Goal: Communication & Community: Share content

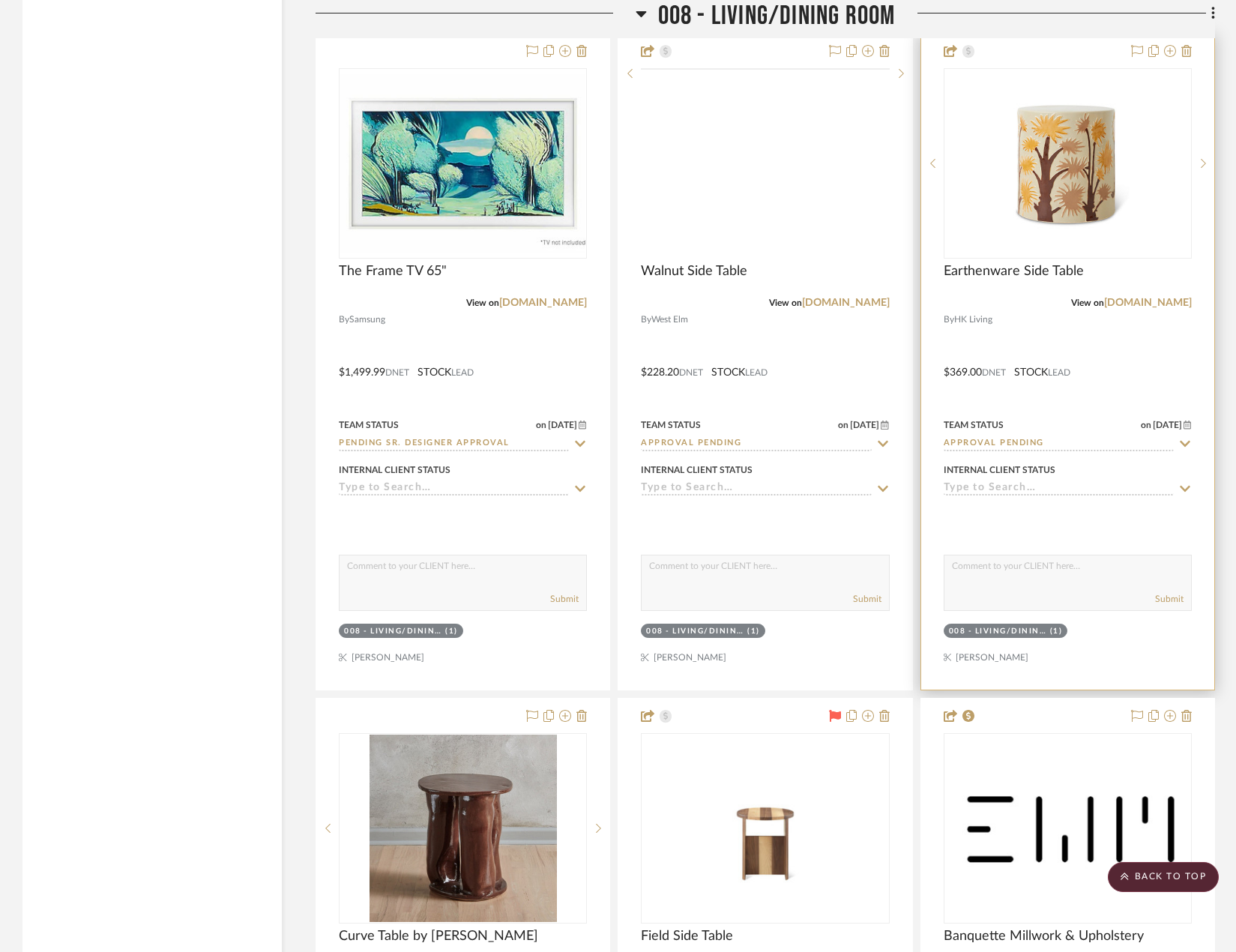
scroll to position [13067, 0]
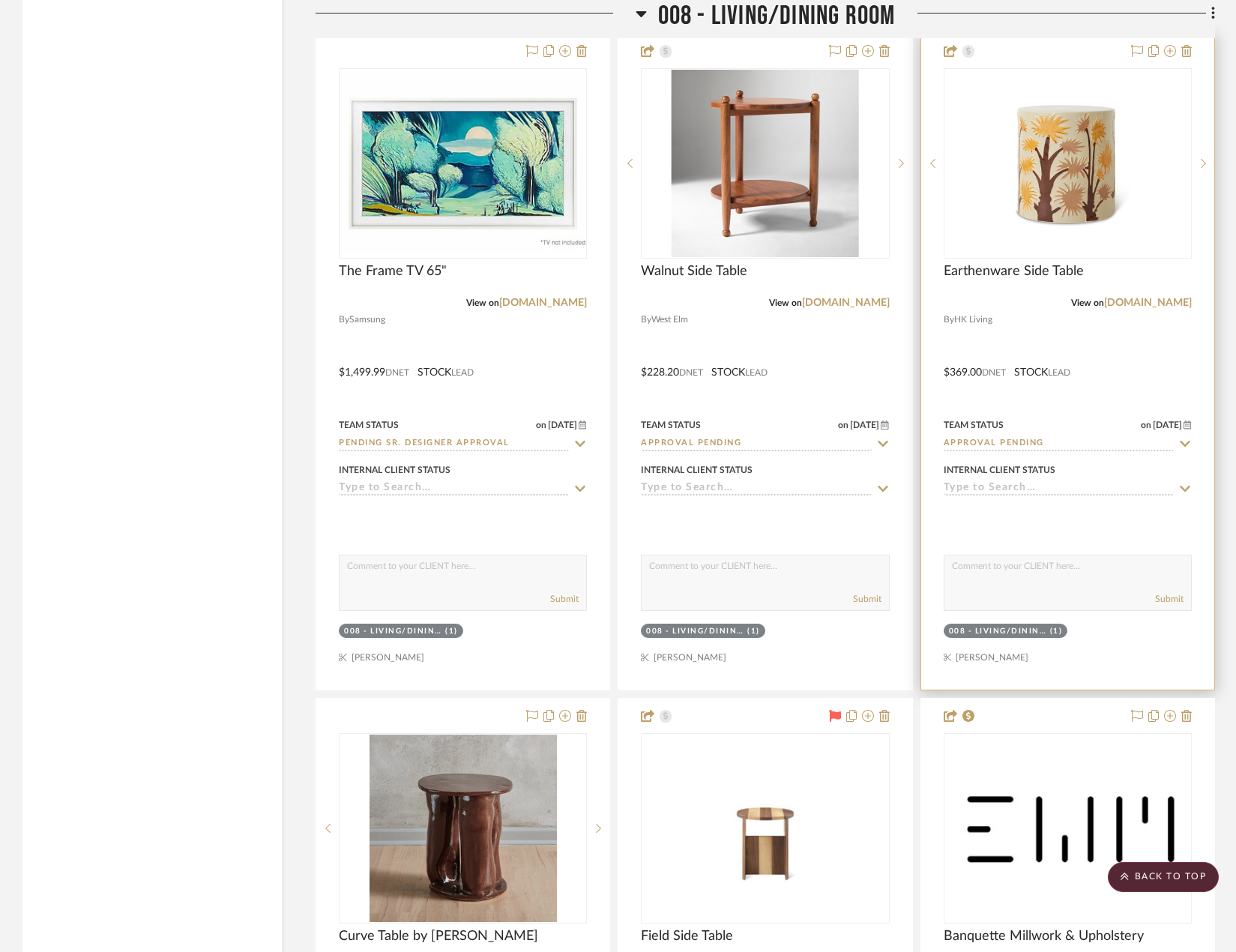
click at [1137, 402] on div at bounding box center [1067, 362] width 293 height 655
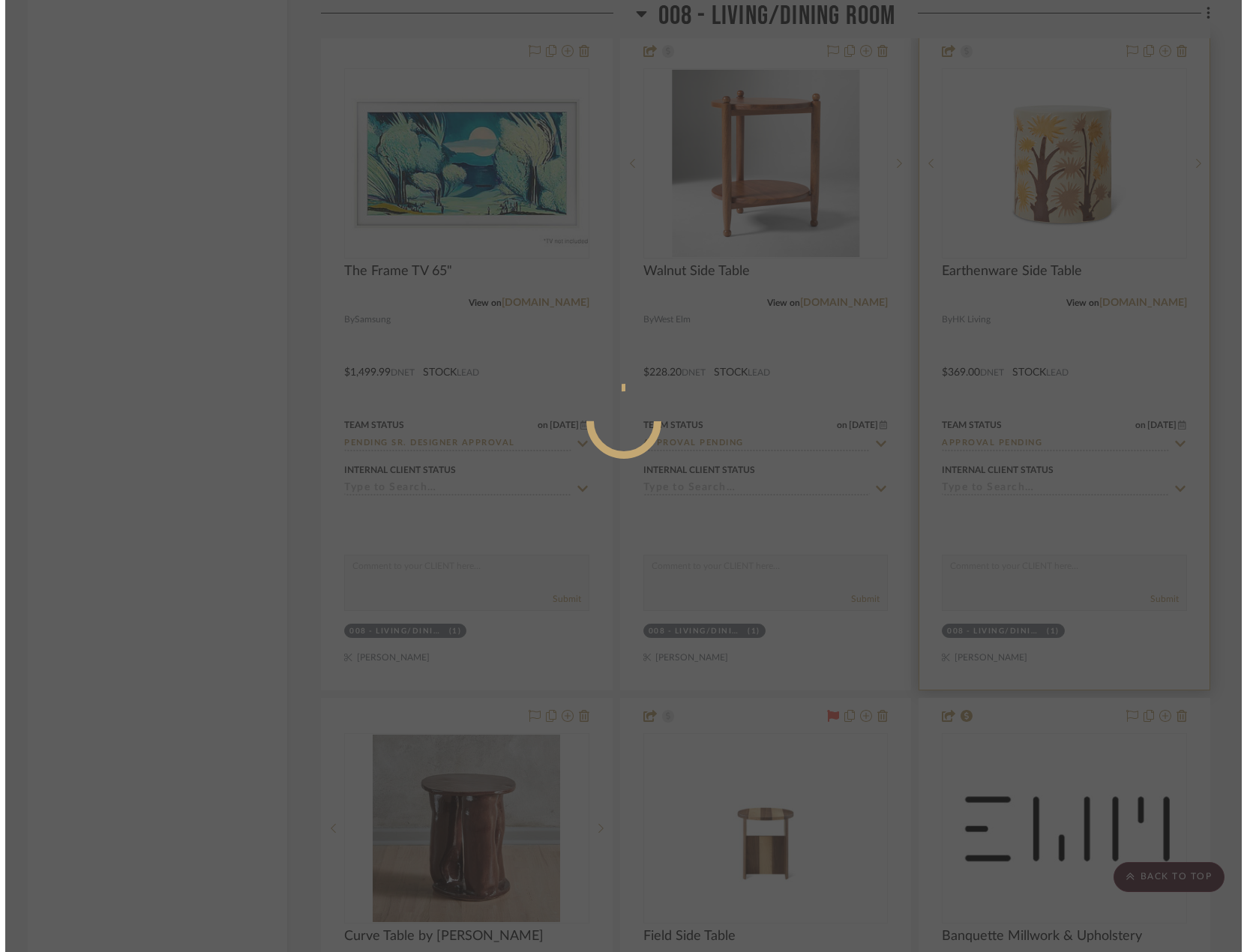
scroll to position [0, 0]
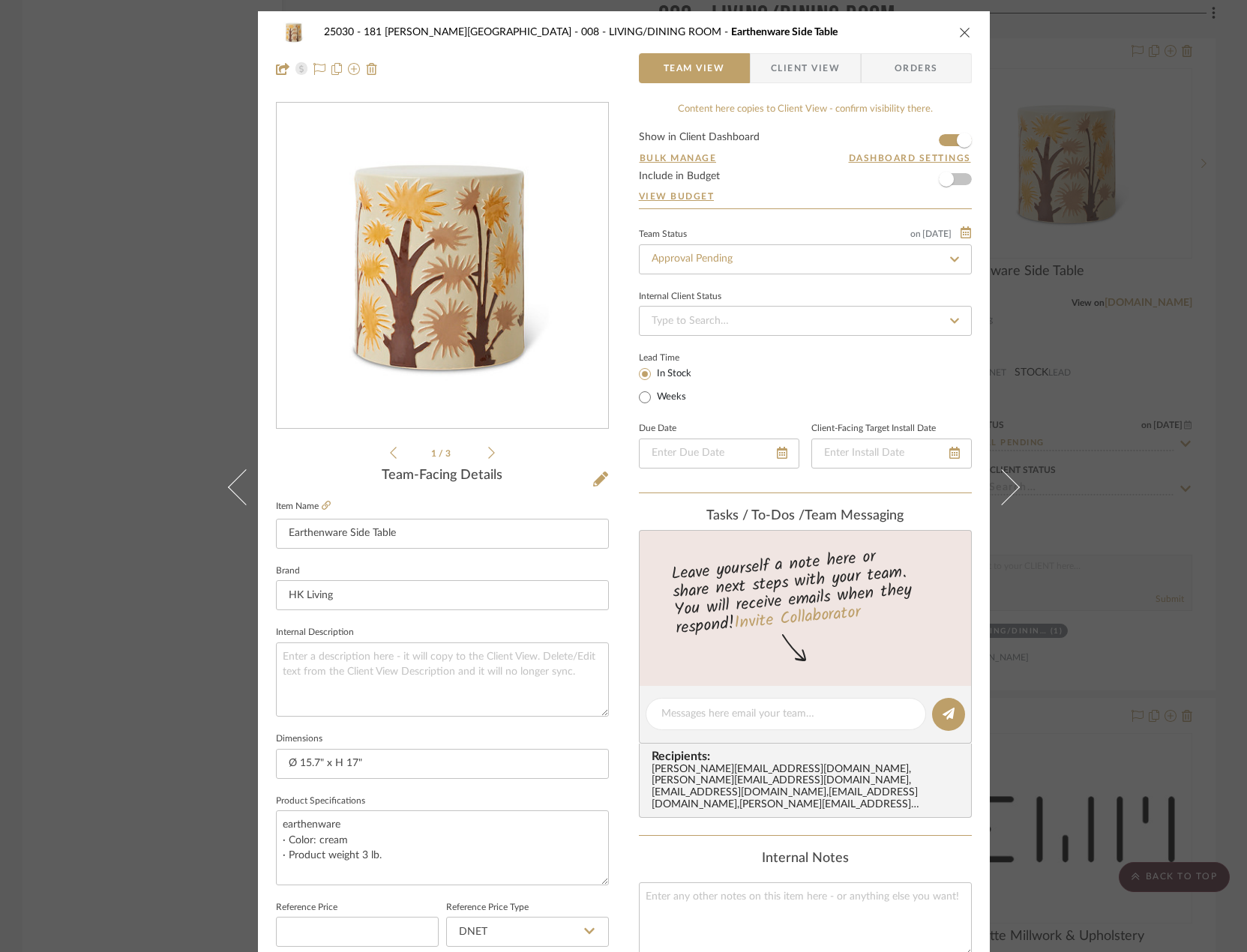
click at [813, 64] on span "Client View" at bounding box center [804, 68] width 69 height 30
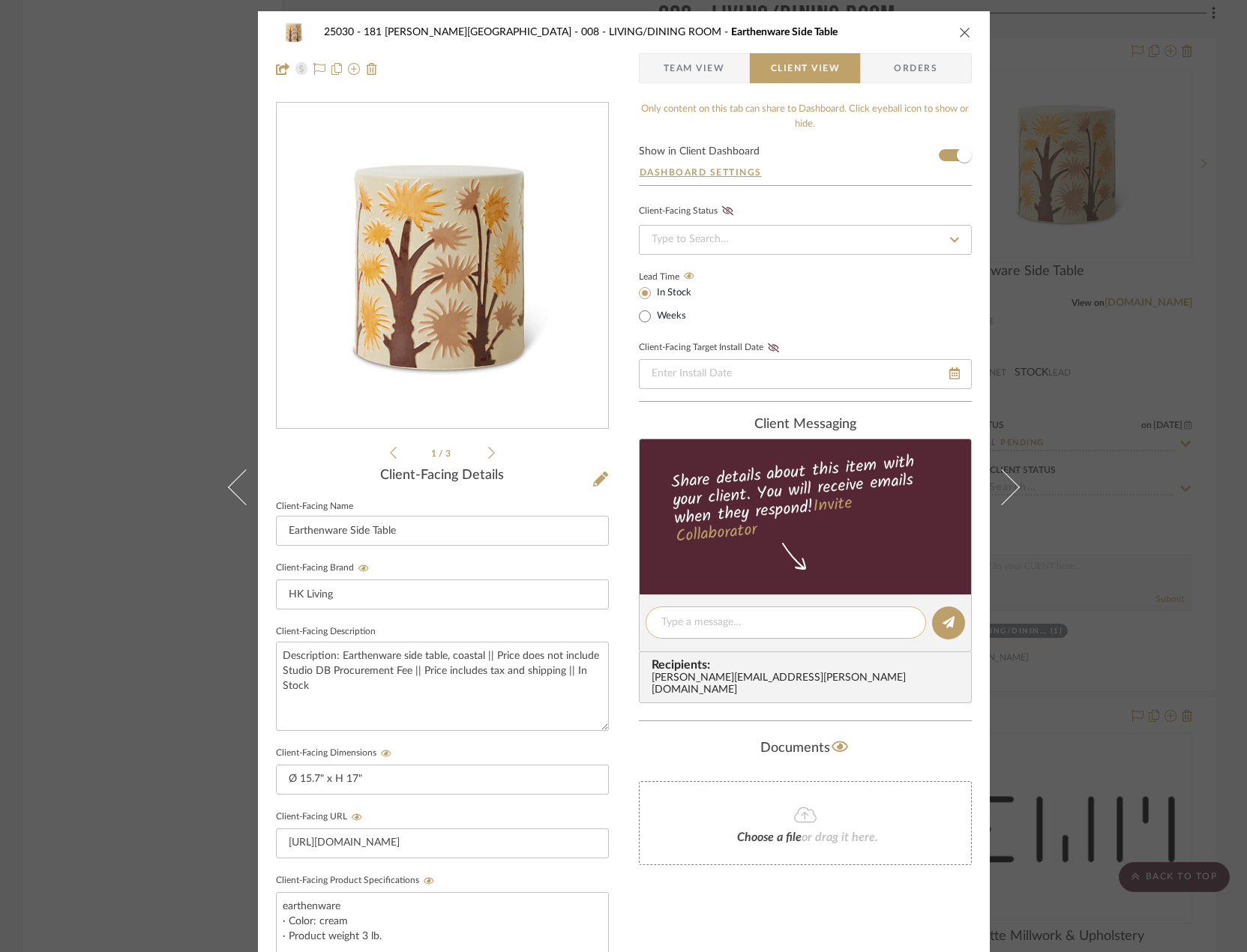
click at [734, 618] on textarea at bounding box center [786, 622] width 249 height 16
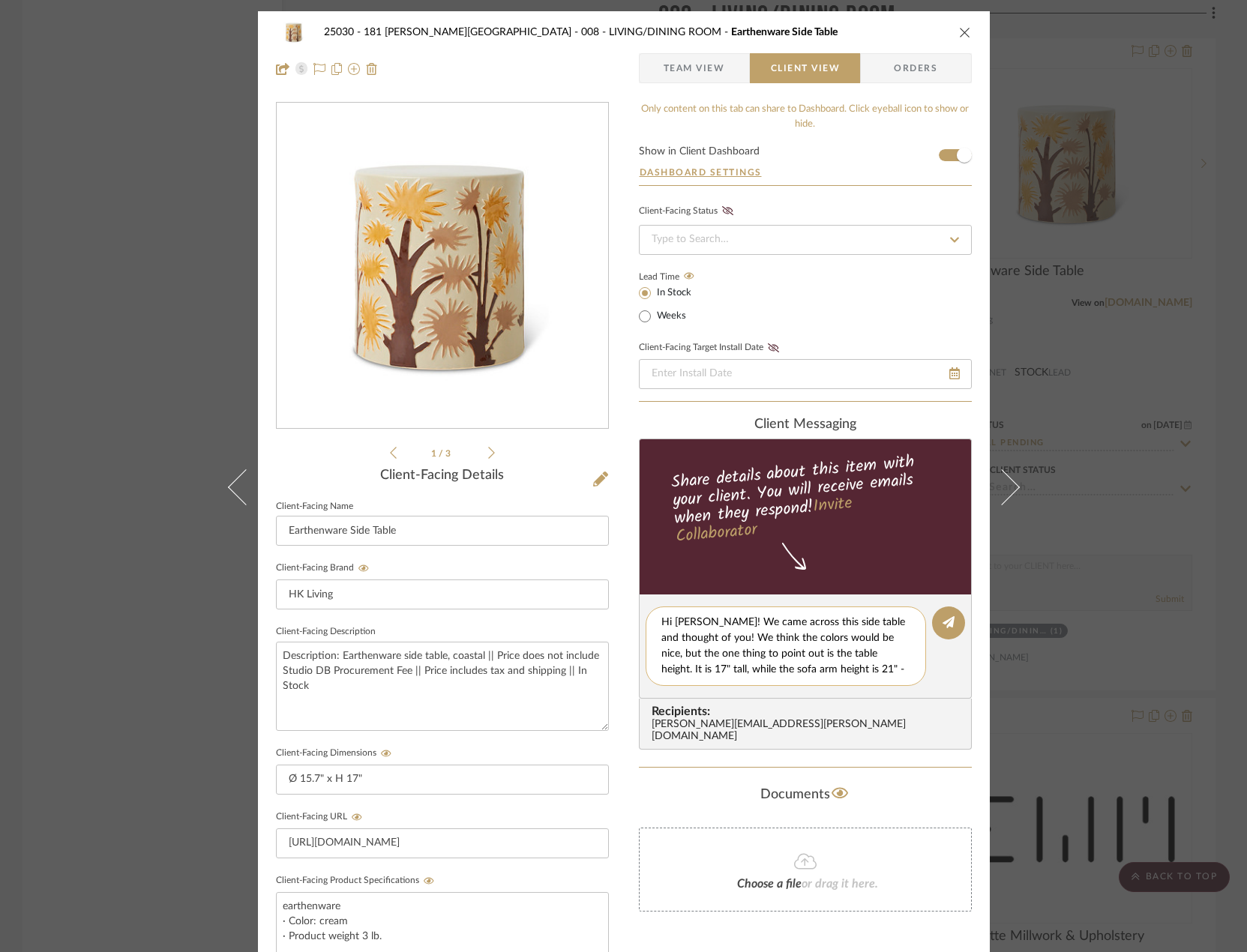
click at [838, 624] on textarea "Hi [PERSON_NAME]! We came across this side table and thought of you! We think t…" at bounding box center [791, 646] width 260 height 63
click at [893, 637] on textarea "Hi [PERSON_NAME]! We came across this side table for the living room and though…" at bounding box center [791, 646] width 260 height 63
drag, startPoint x: 775, startPoint y: 652, endPoint x: 718, endPoint y: 650, distance: 57.0
click at [718, 650] on textarea "Hi [PERSON_NAME]! We came across this side table for the living room and though…" at bounding box center [791, 646] width 260 height 63
click at [727, 652] on textarea "Hi [PERSON_NAME]! We came across this side table for the living room and though…" at bounding box center [791, 646] width 260 height 63
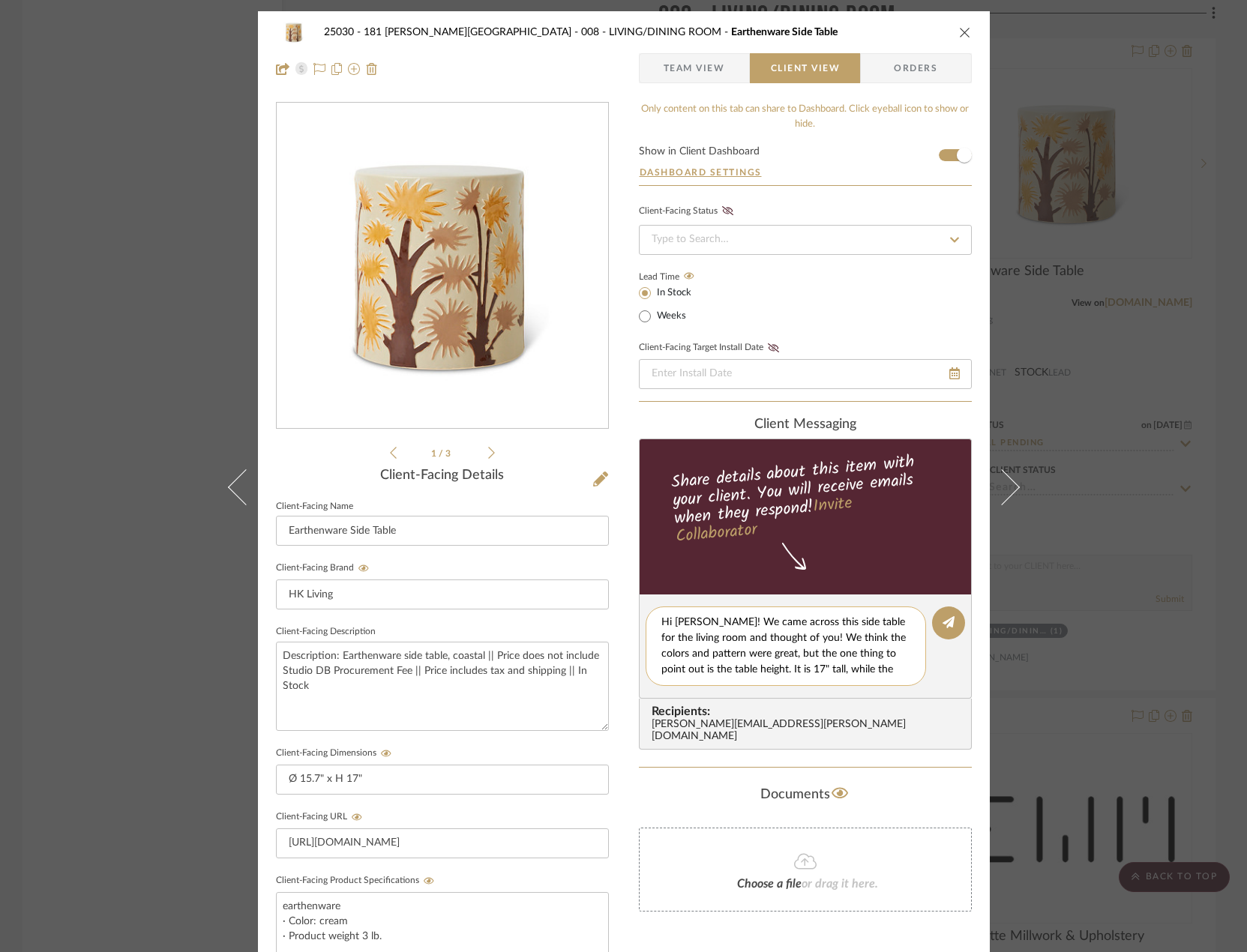
click at [727, 652] on textarea "Hi [PERSON_NAME]! We came across this side table for the living room and though…" at bounding box center [791, 646] width 260 height 63
click at [773, 669] on textarea "Hi [PERSON_NAME]! We came across this side table for the living room and though…" at bounding box center [791, 646] width 260 height 63
click at [847, 652] on textarea "Hi [PERSON_NAME]! We came across this side table for the living room and though…" at bounding box center [791, 646] width 260 height 63
click at [811, 676] on textarea "Hi [PERSON_NAME]! We came across this side table for the living room and though…" at bounding box center [791, 646] width 260 height 63
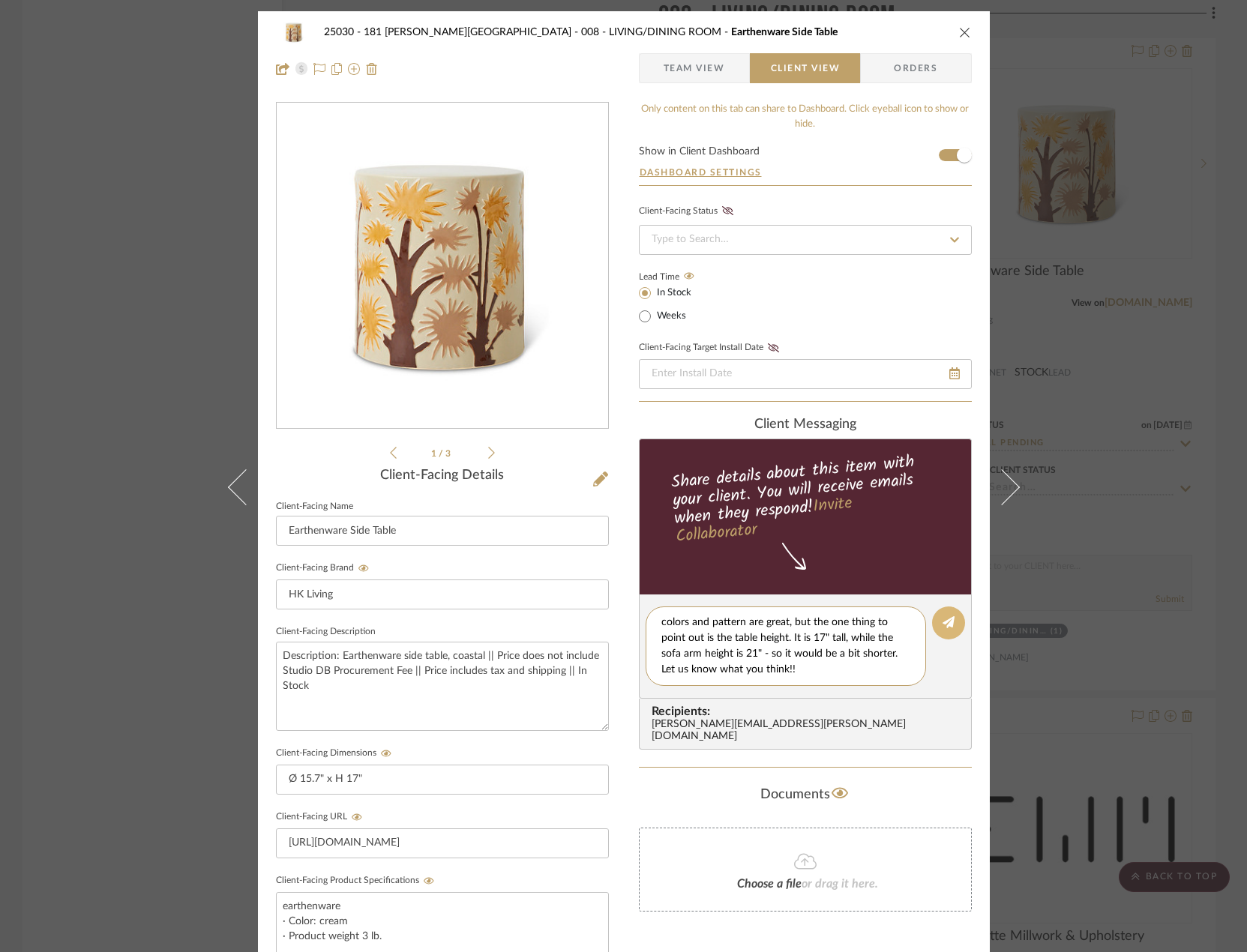
type textarea "Hi [PERSON_NAME]! We came across this side table for the living room and though…"
click at [943, 622] on icon at bounding box center [948, 621] width 12 height 12
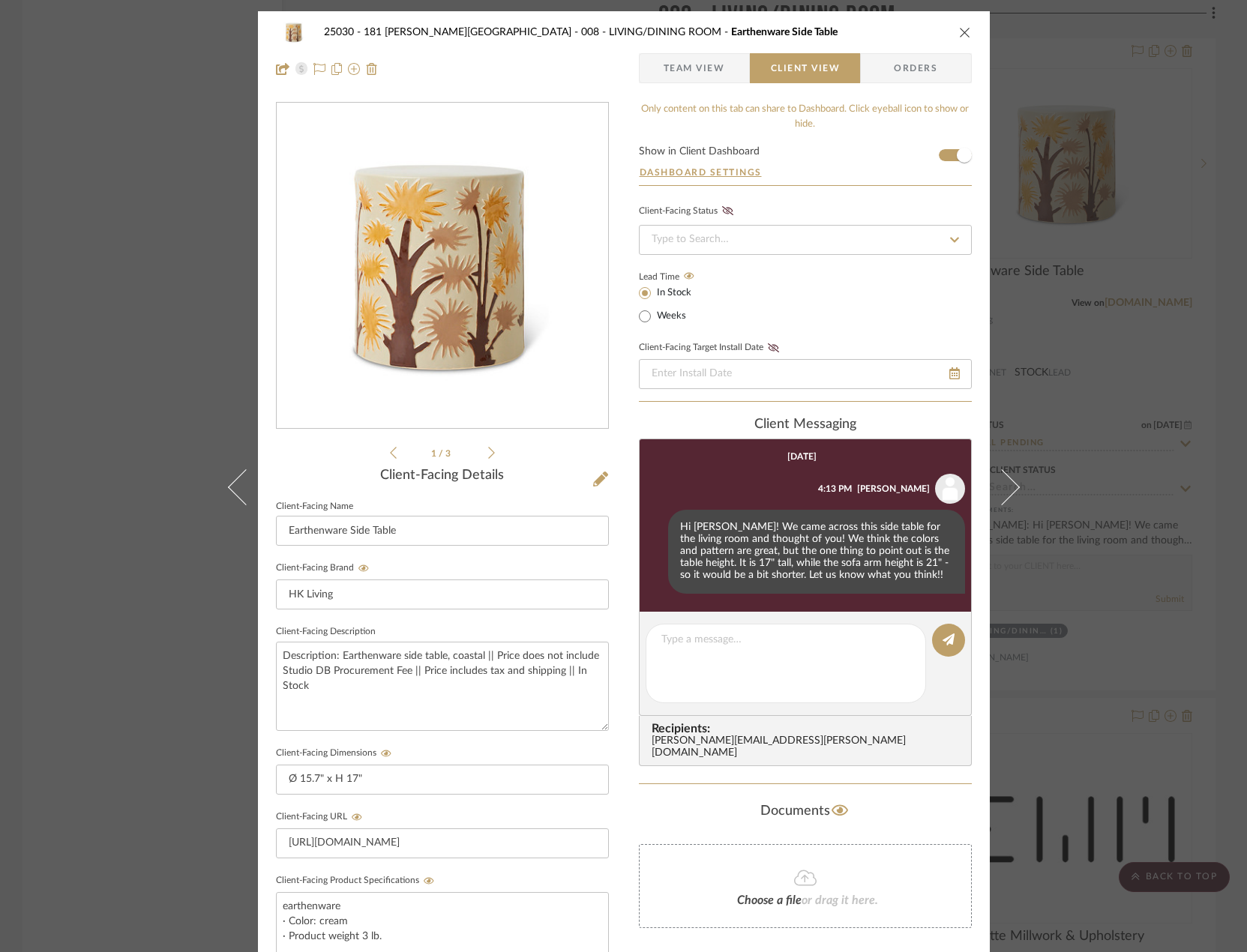
drag, startPoint x: 17, startPoint y: 96, endPoint x: 50, endPoint y: 139, distance: 54.2
click at [17, 96] on div "25030 - 181 [PERSON_NAME] 008 - LIVING/DINING ROOM Earthenware Side Table Team …" at bounding box center [624, 476] width 1247 height 952
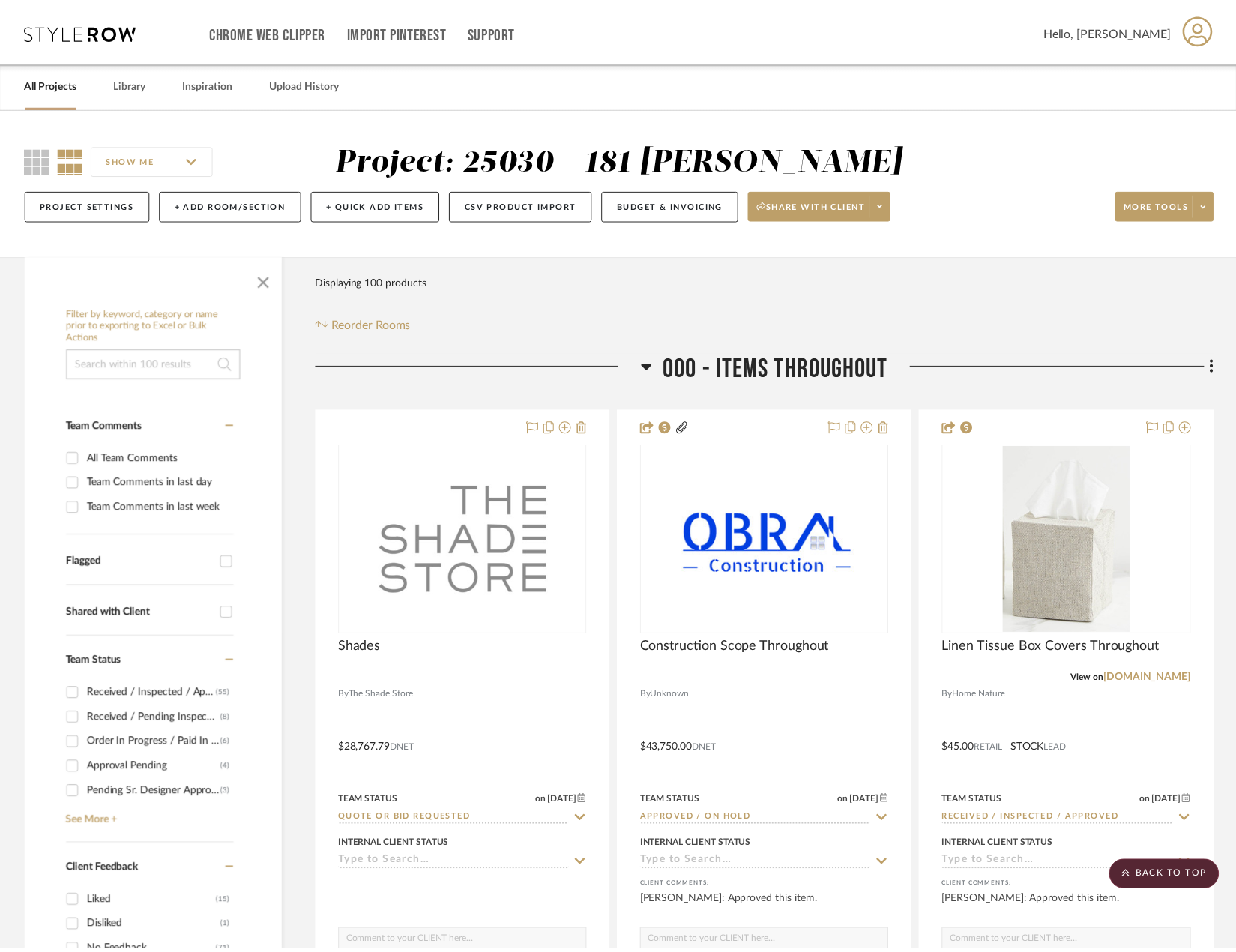
scroll to position [13067, 0]
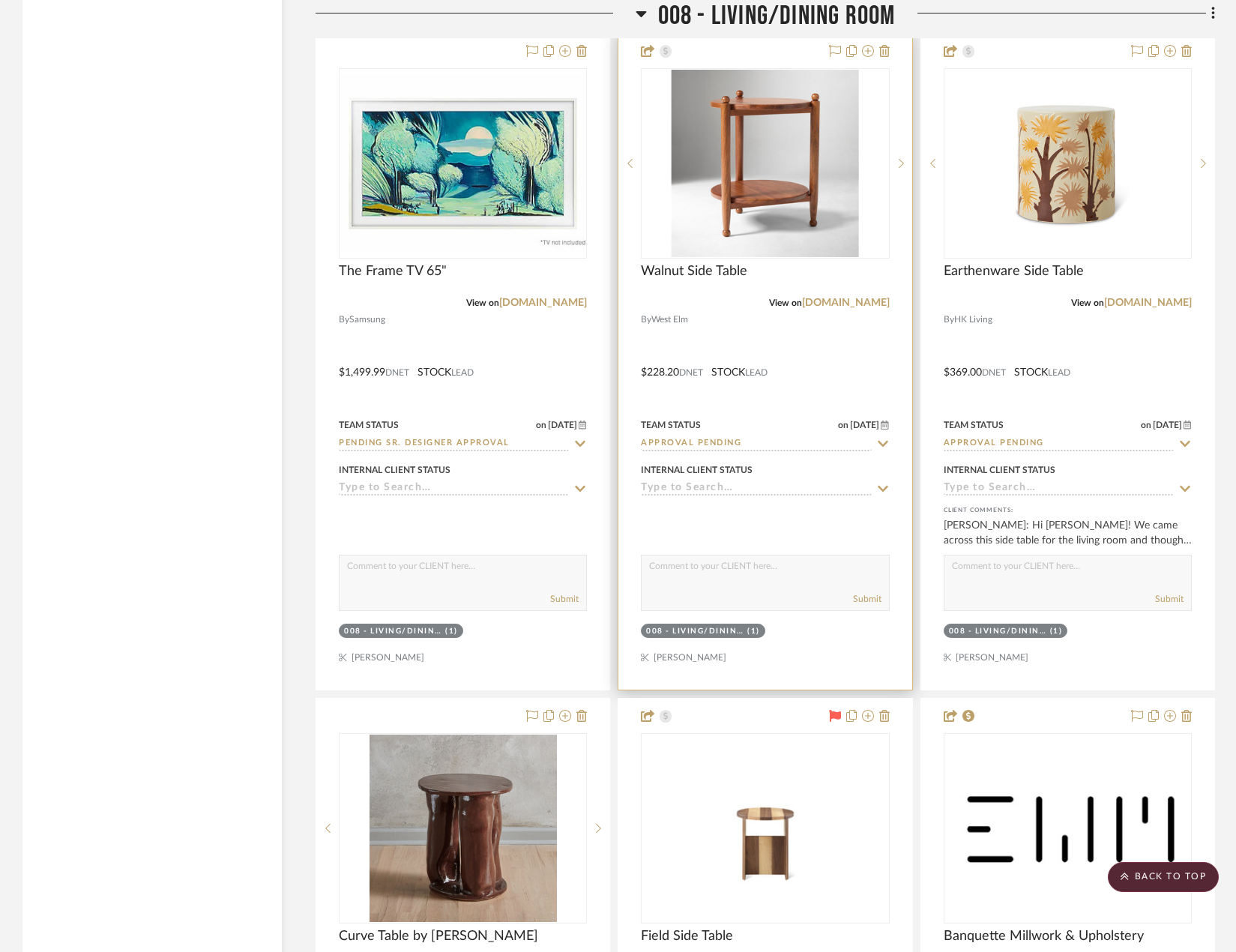
click at [809, 417] on div at bounding box center [764, 362] width 293 height 655
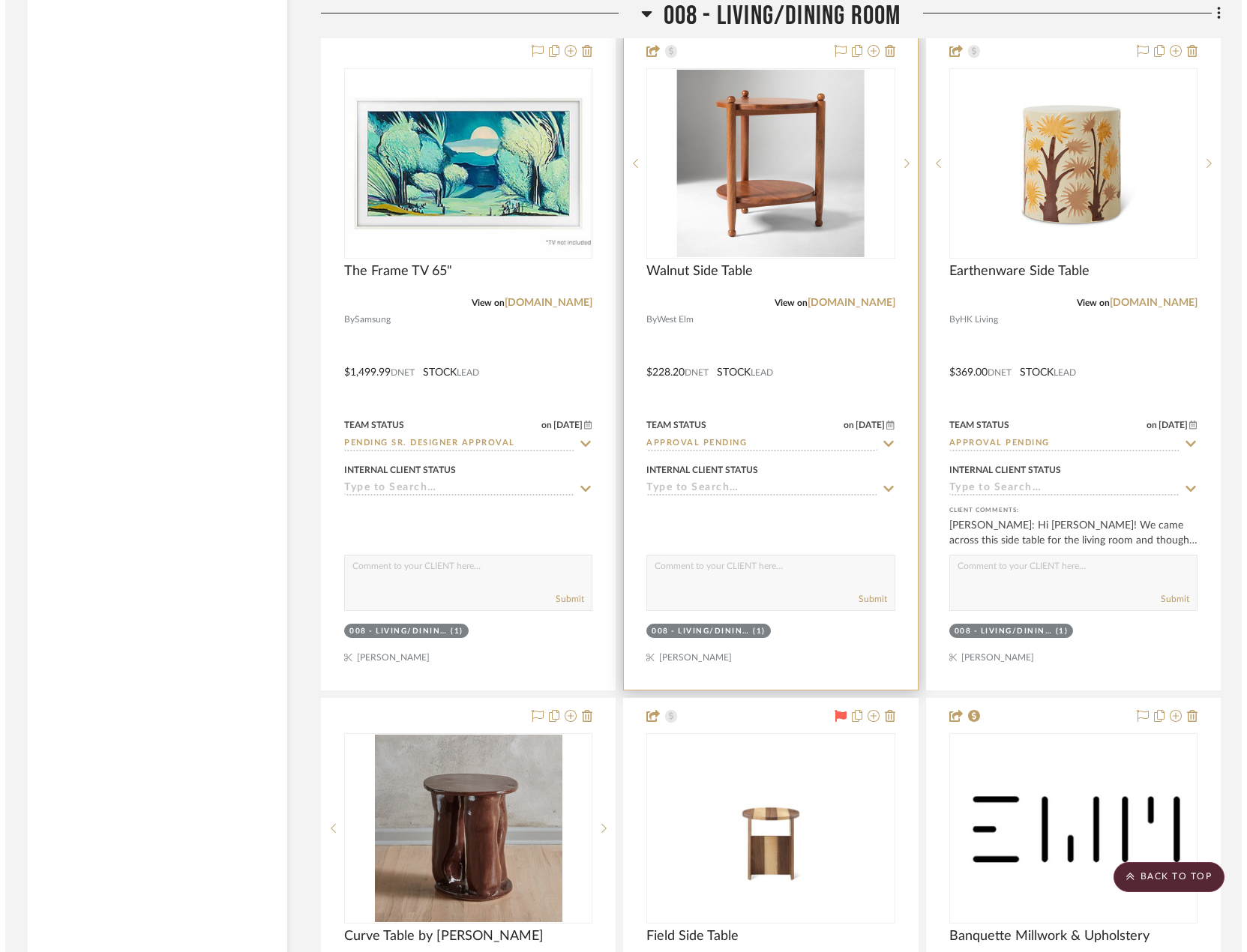
scroll to position [0, 0]
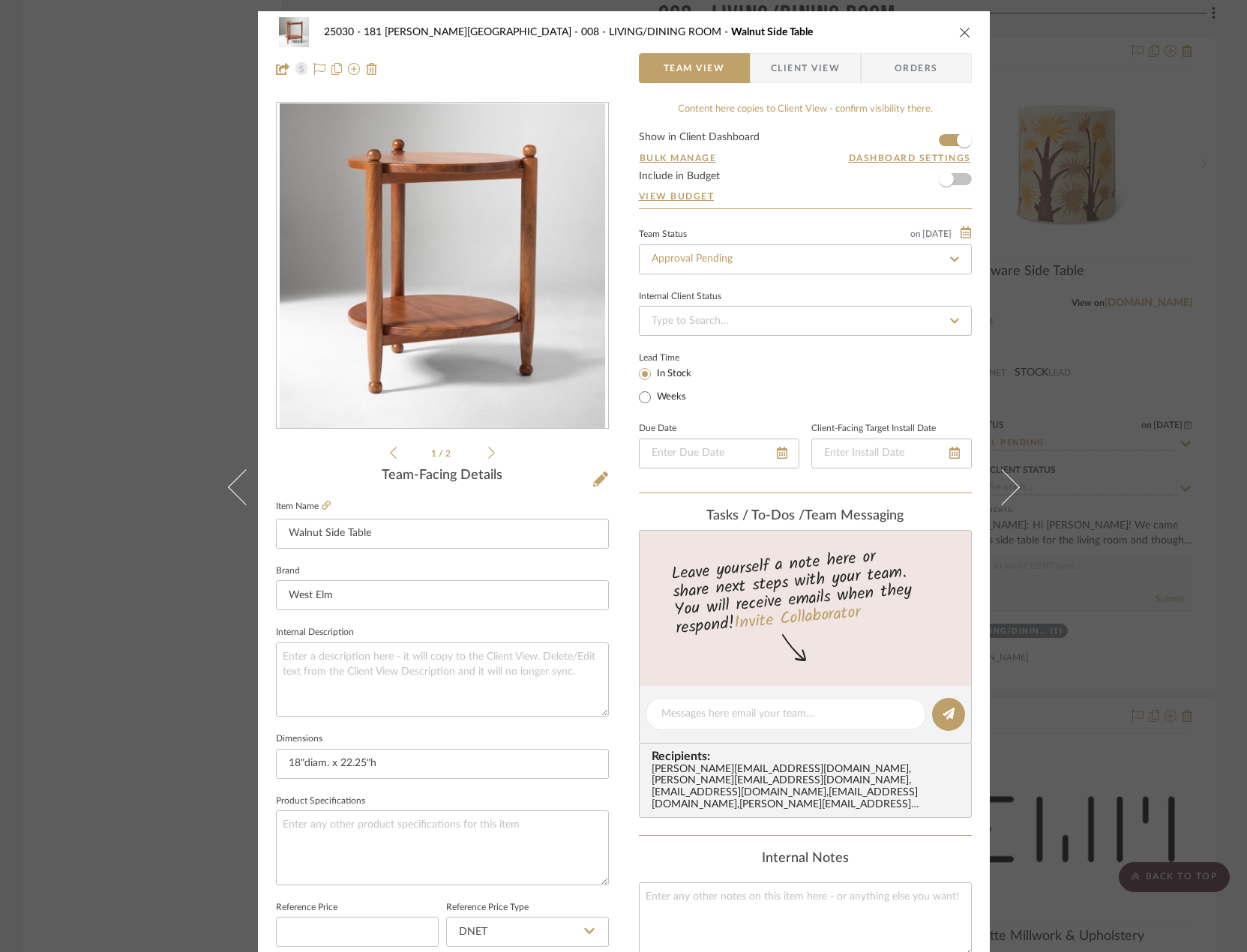
click at [790, 67] on span "Client View" at bounding box center [804, 68] width 69 height 30
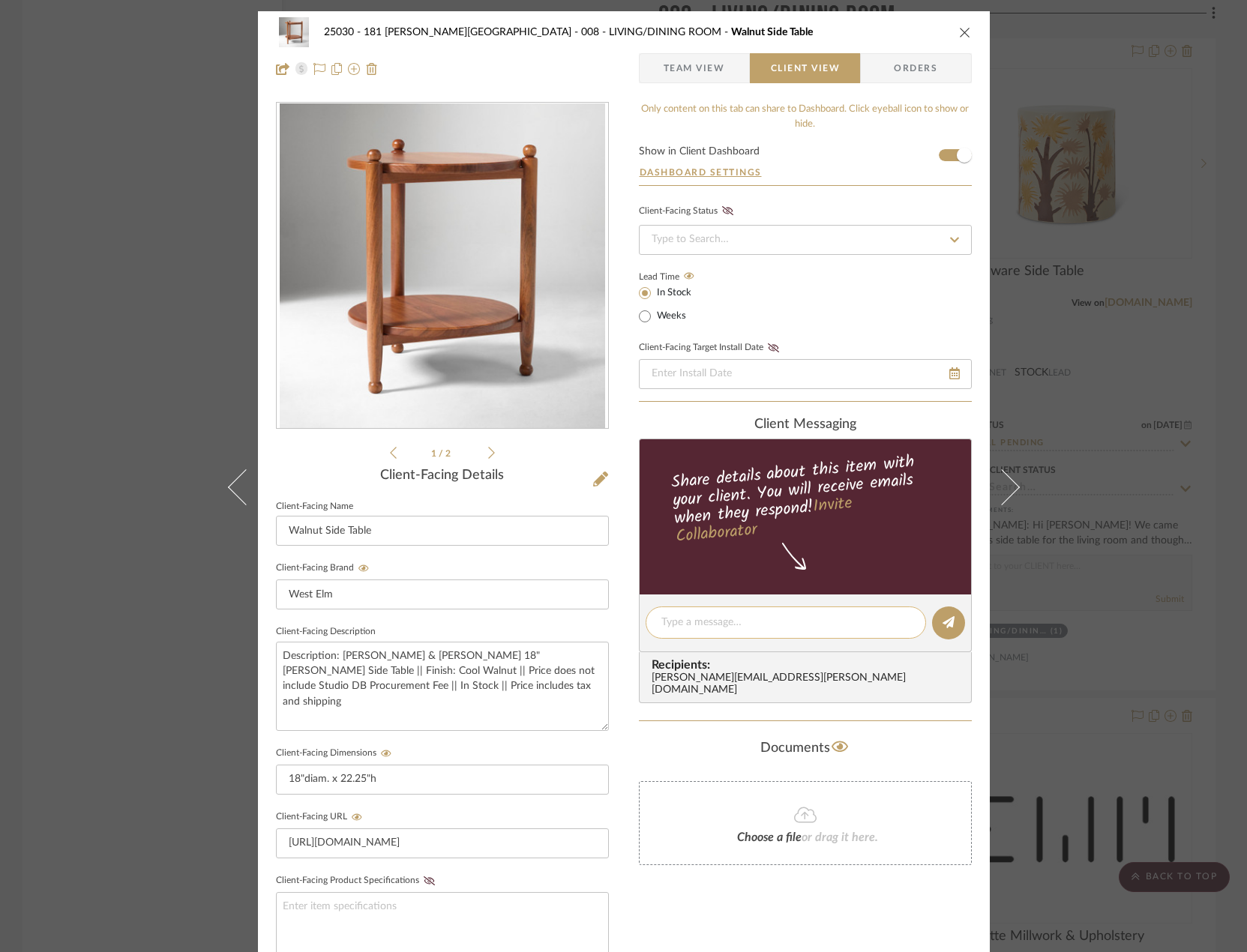
click at [737, 616] on textarea at bounding box center [786, 622] width 249 height 16
type textarea "H"
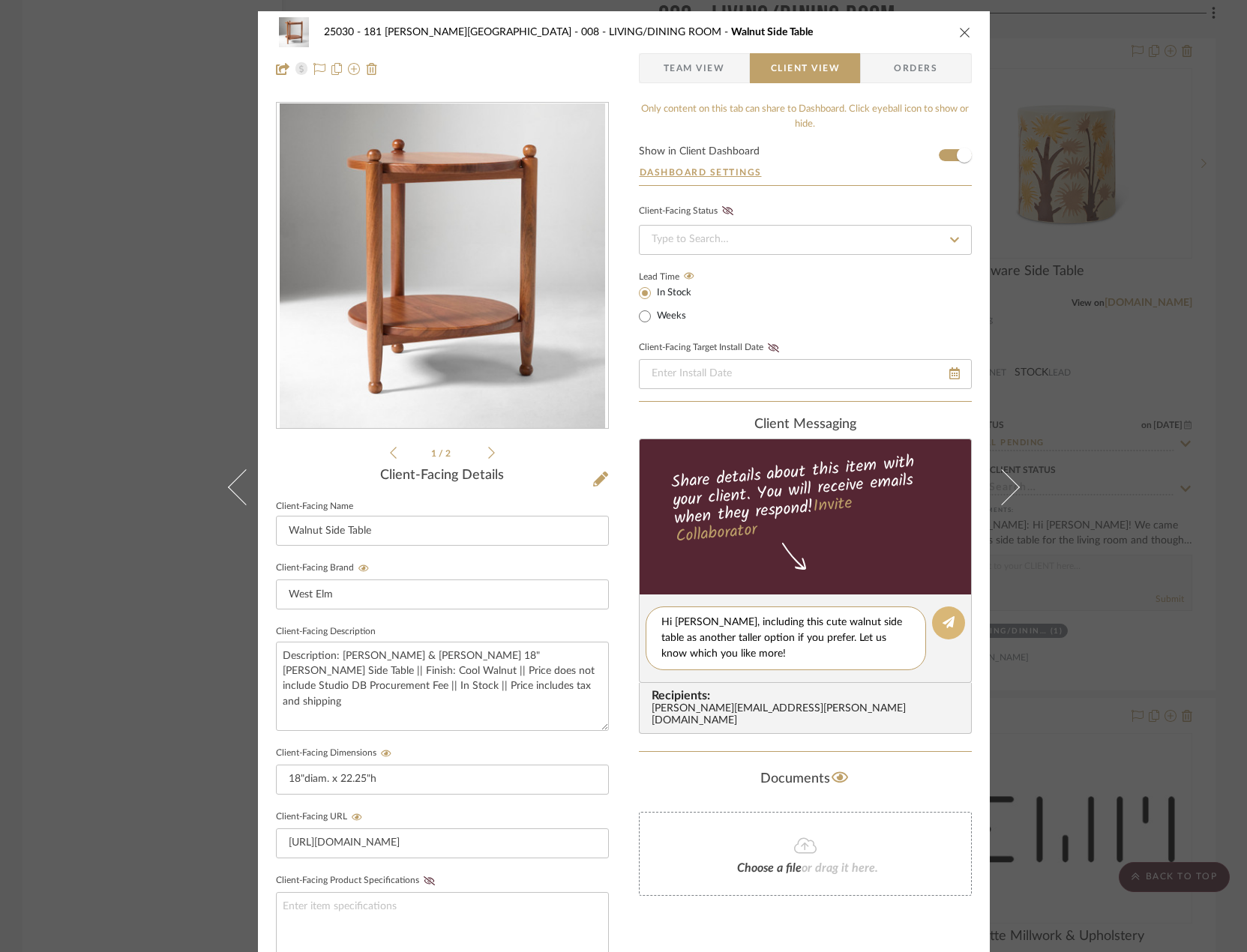
type textarea "Hi [PERSON_NAME], including this cute walnut side table as another taller optio…"
click at [943, 626] on icon at bounding box center [948, 621] width 12 height 12
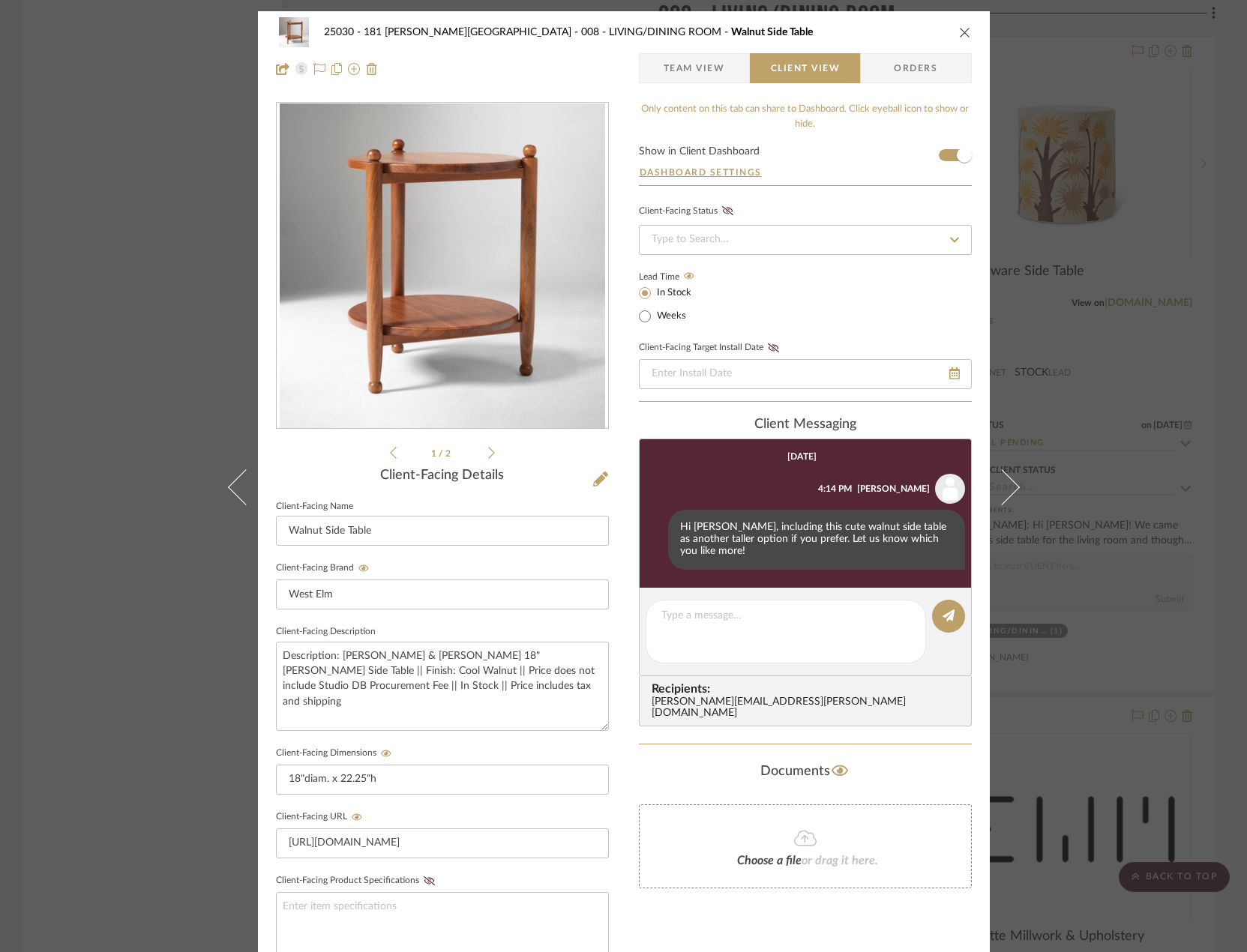
click at [48, 135] on div "25030 - 181 [PERSON_NAME] 008 - LIVING/DINING ROOM Walnut Side Table Team View …" at bounding box center [624, 476] width 1247 height 952
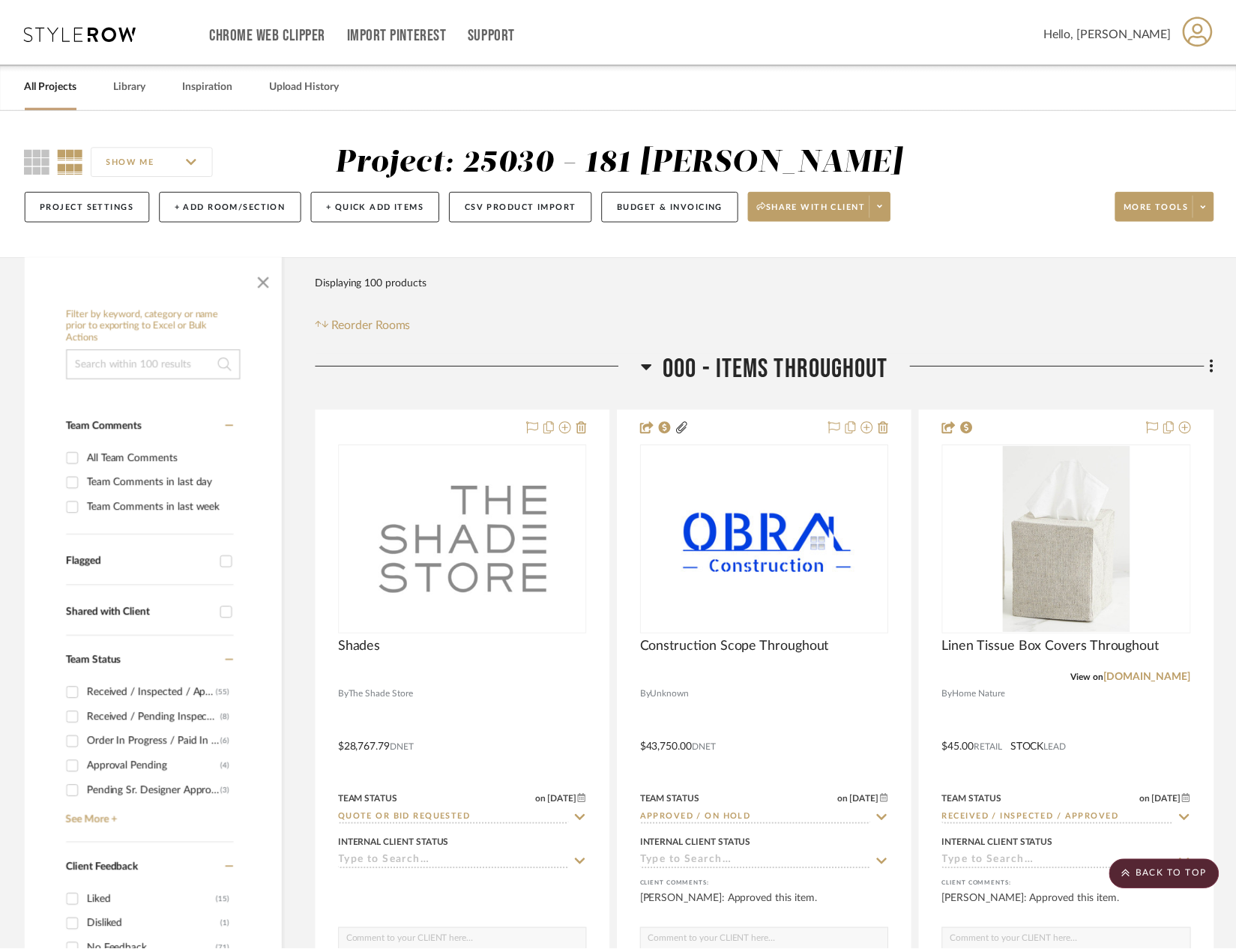
scroll to position [13067, 0]
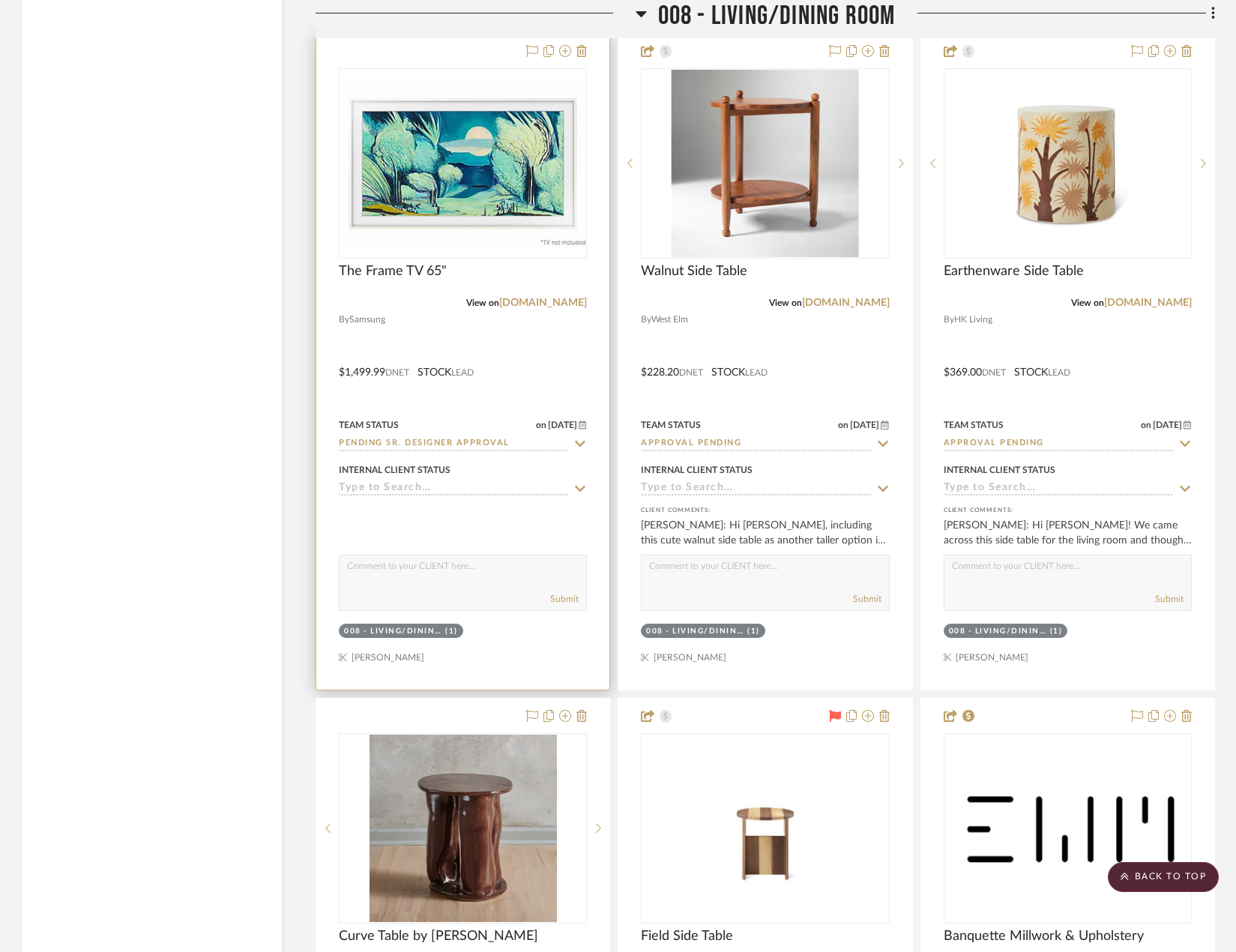
click at [550, 368] on div at bounding box center [462, 362] width 293 height 655
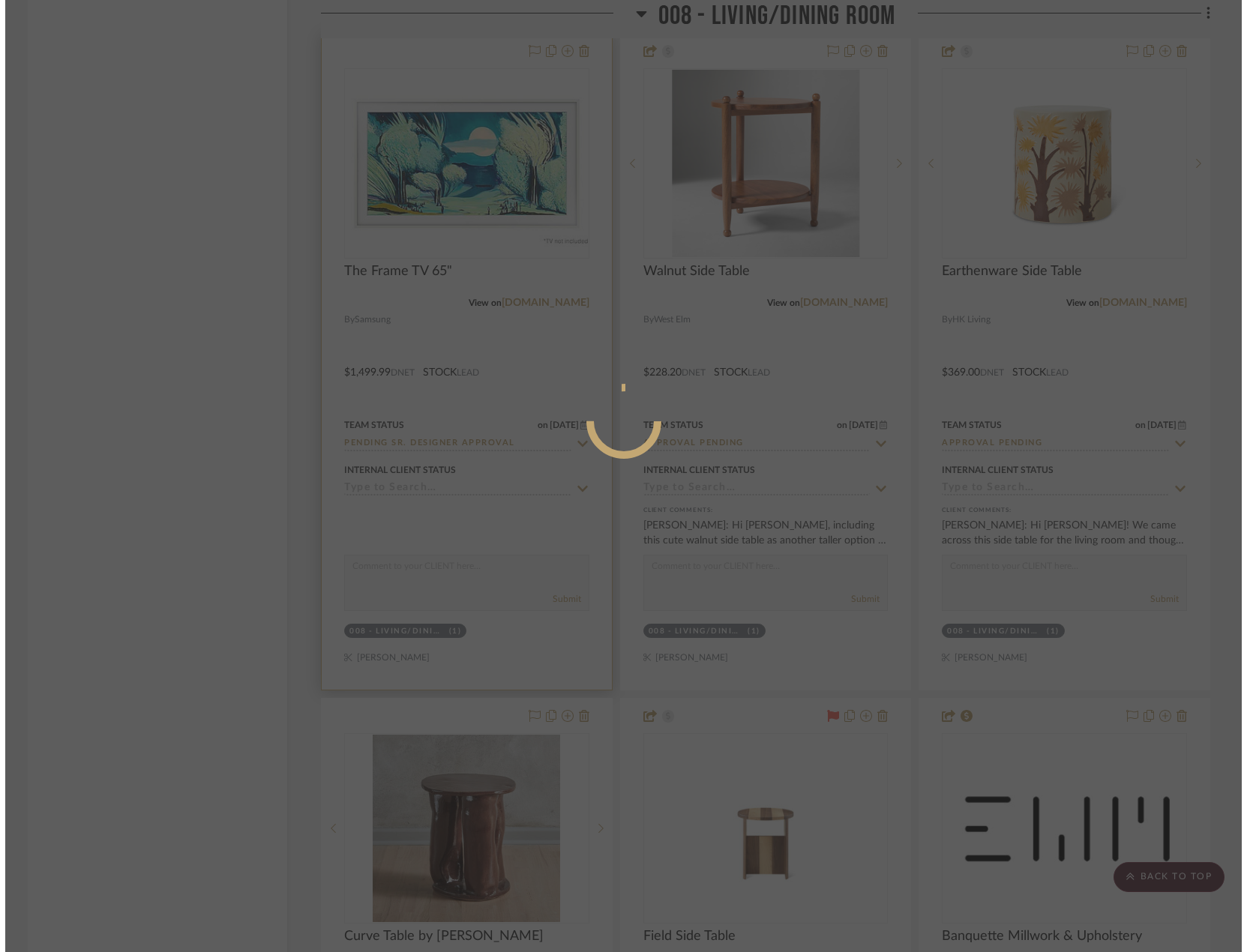
scroll to position [0, 0]
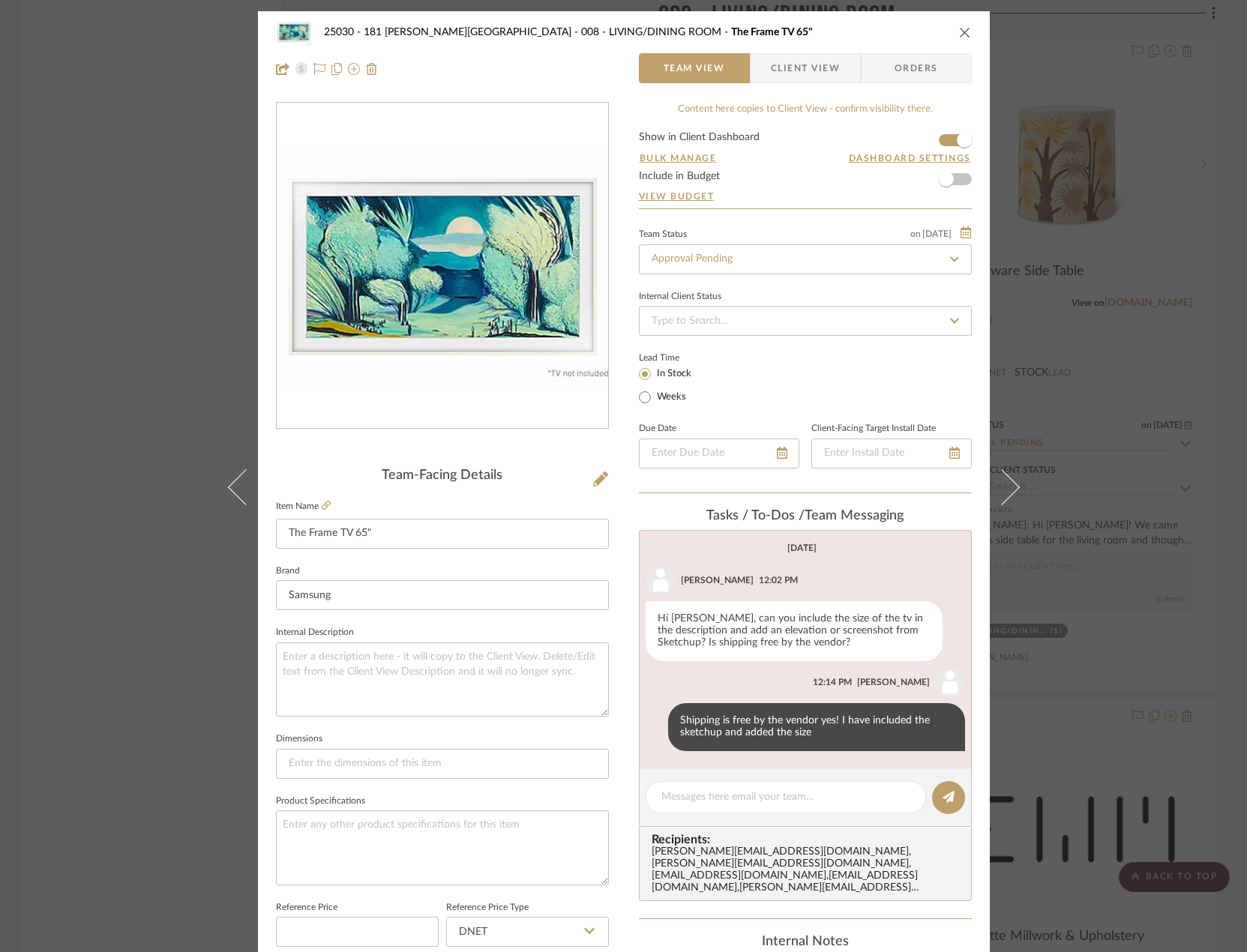
click at [793, 67] on span "Client View" at bounding box center [804, 68] width 69 height 30
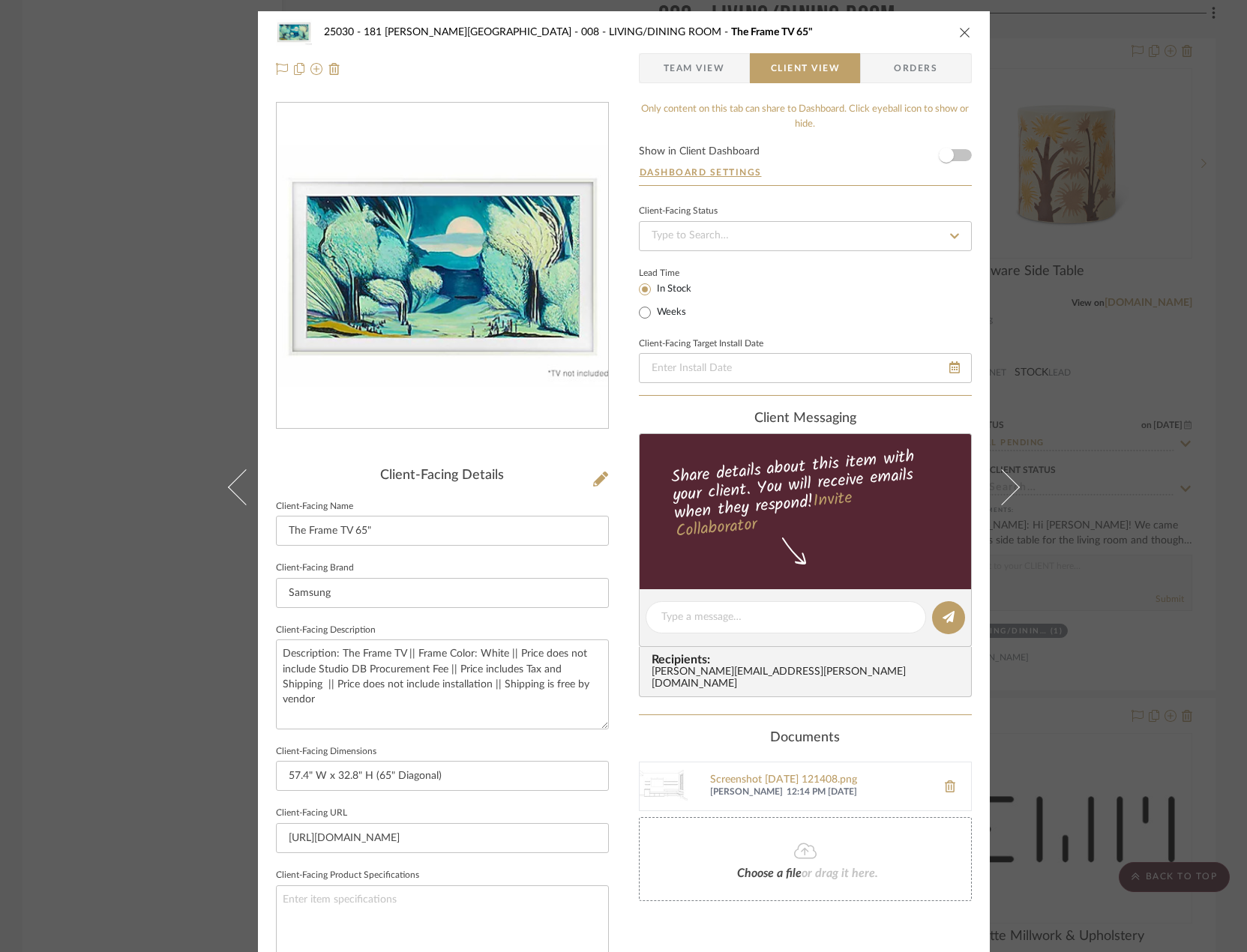
click at [136, 107] on div "25030 - 181 [PERSON_NAME] 008 - LIVING/DINING ROOM The Frame TV 65" Team View C…" at bounding box center [624, 476] width 1247 height 952
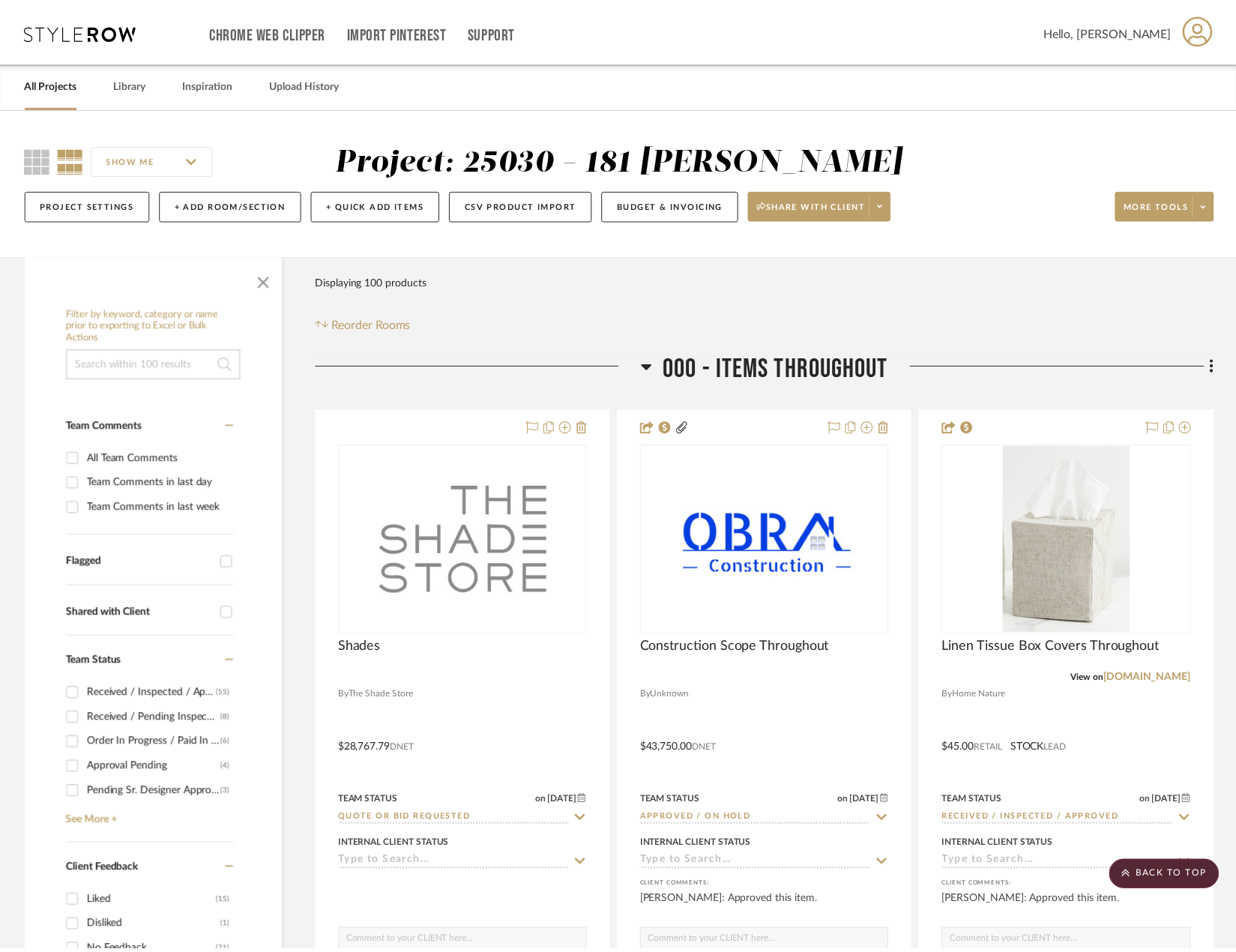
scroll to position [13067, 0]
